Goal: Task Accomplishment & Management: Manage account settings

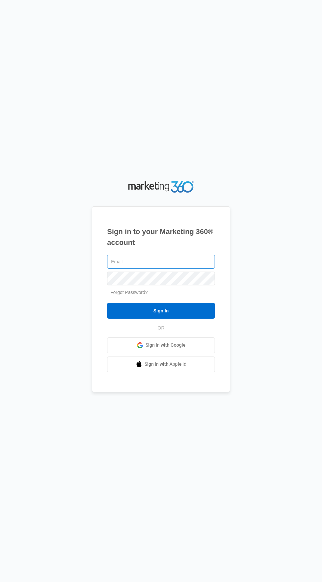
click at [205, 269] on input "text" at bounding box center [161, 262] width 108 height 14
type input "[EMAIL_ADDRESS][DOMAIN_NAME]"
click at [107, 303] on input "Sign In" at bounding box center [161, 311] width 108 height 16
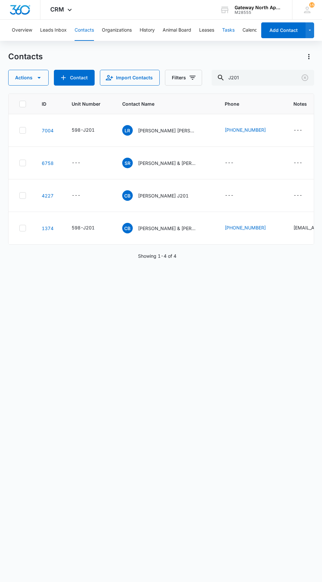
click at [232, 35] on button "Tasks" at bounding box center [228, 30] width 13 height 21
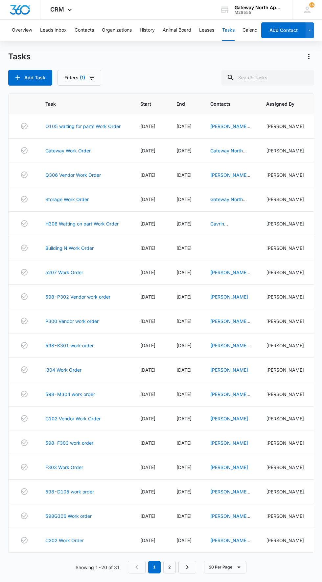
scroll to position [6, 0]
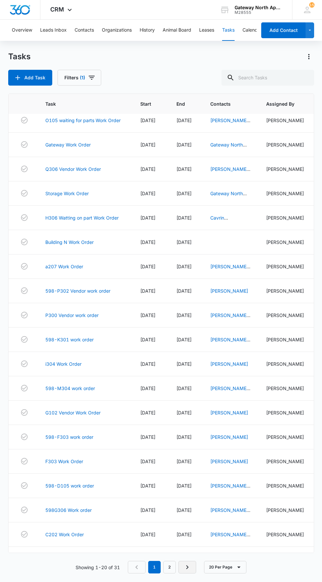
click at [183, 573] on link "Next Page" at bounding box center [188, 567] width 18 height 13
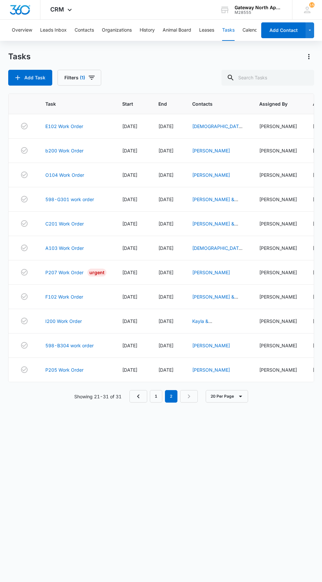
scroll to position [0, 0]
click at [67, 324] on link "I200 Work Order" at bounding box center [63, 321] width 37 height 7
